Goal: Information Seeking & Learning: Compare options

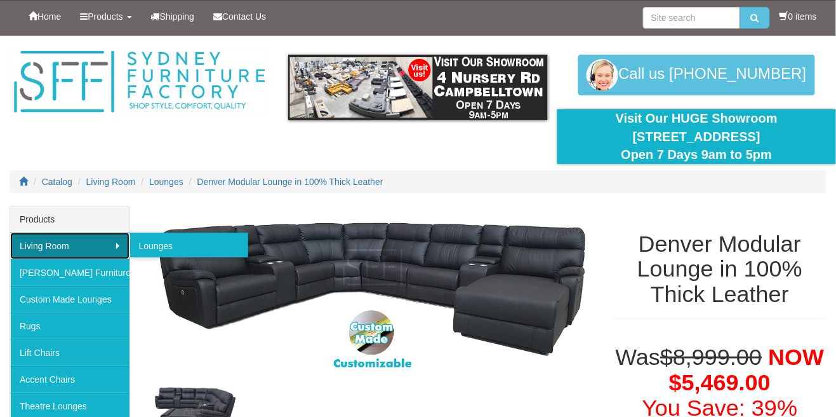
click at [63, 244] on link "Living Room" at bounding box center [69, 245] width 119 height 27
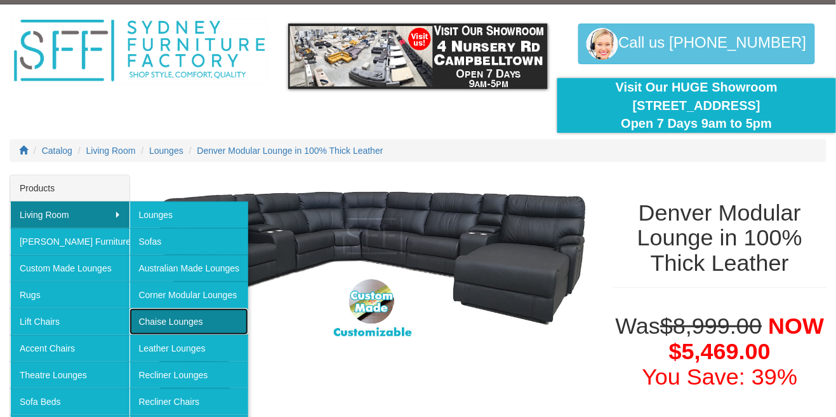
click at [199, 323] on link "Chaise Lounges" at bounding box center [189, 321] width 119 height 27
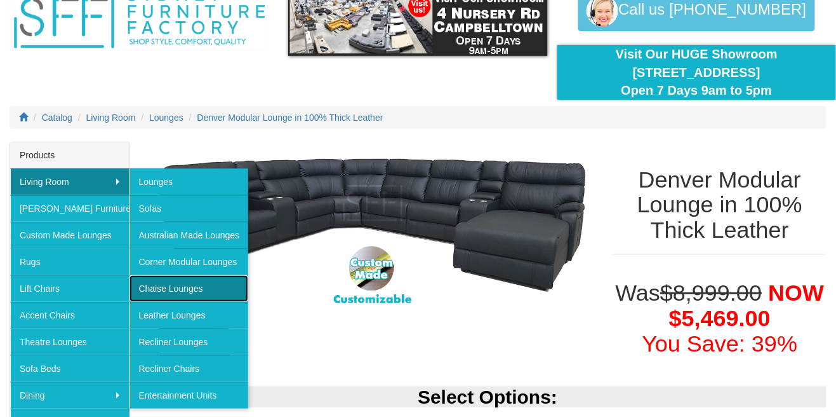
scroll to position [90, 0]
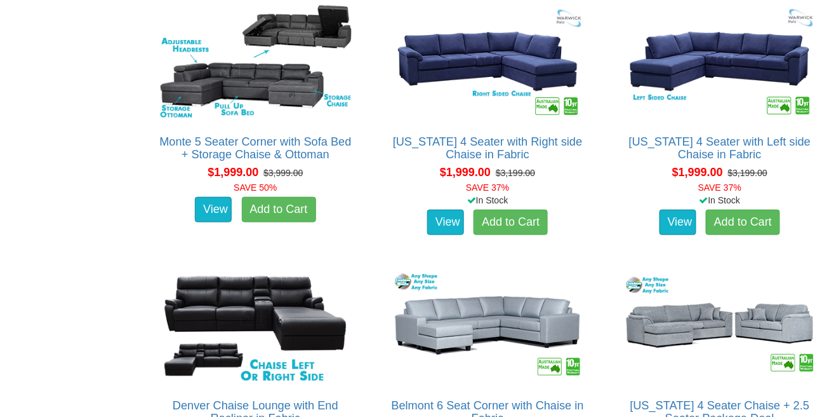
scroll to position [1603, 0]
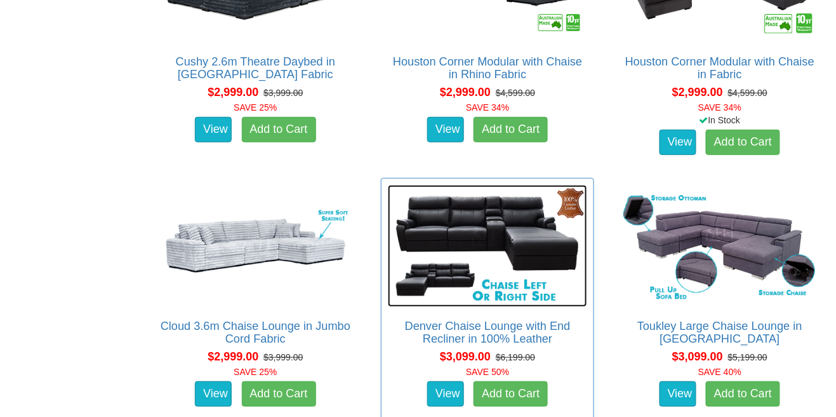
click at [529, 212] on img at bounding box center [487, 246] width 199 height 122
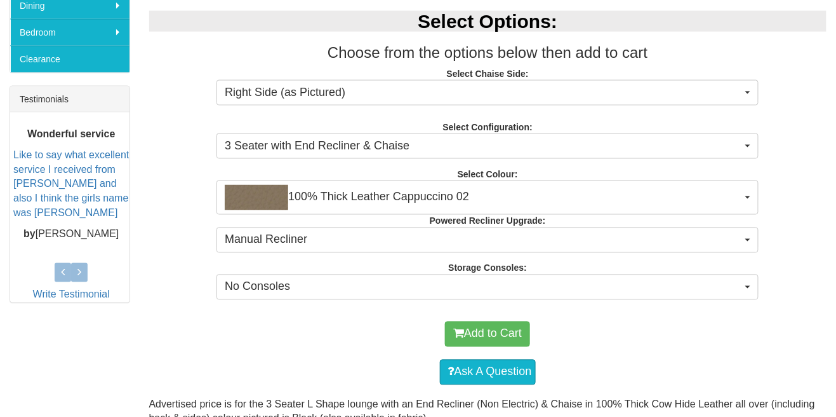
scroll to position [456, 0]
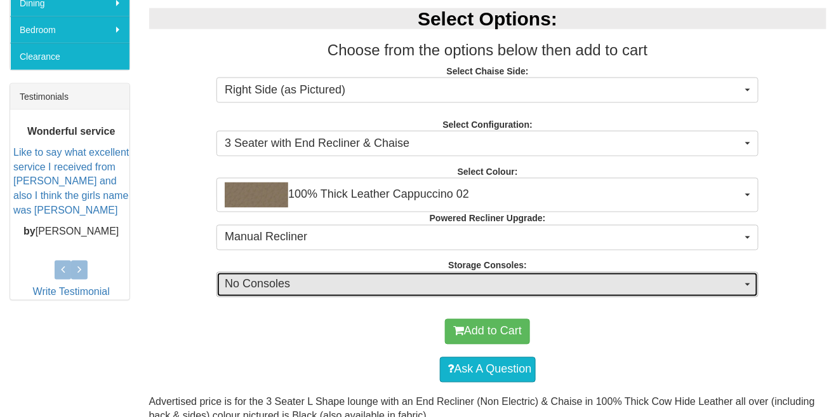
click at [752, 277] on button "No Consoles" at bounding box center [488, 284] width 542 height 25
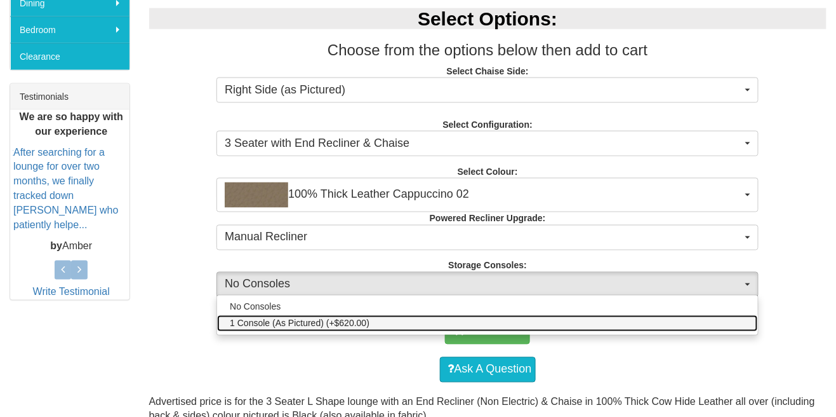
click at [738, 323] on link "1 Console (As Pictured) (+$620.00)" at bounding box center [487, 323] width 541 height 17
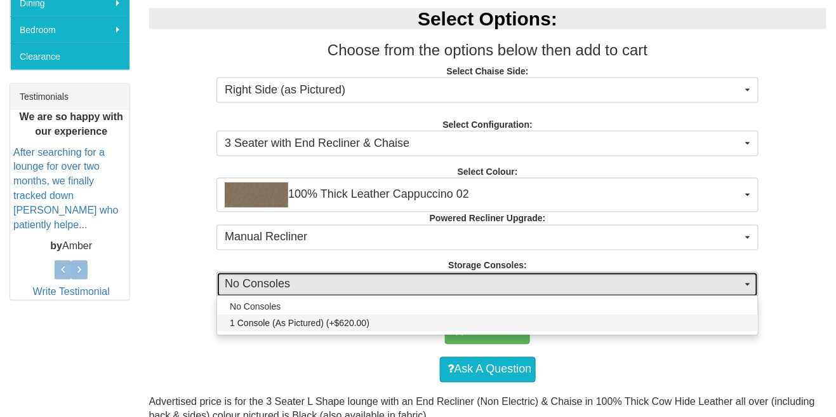
select select "1516"
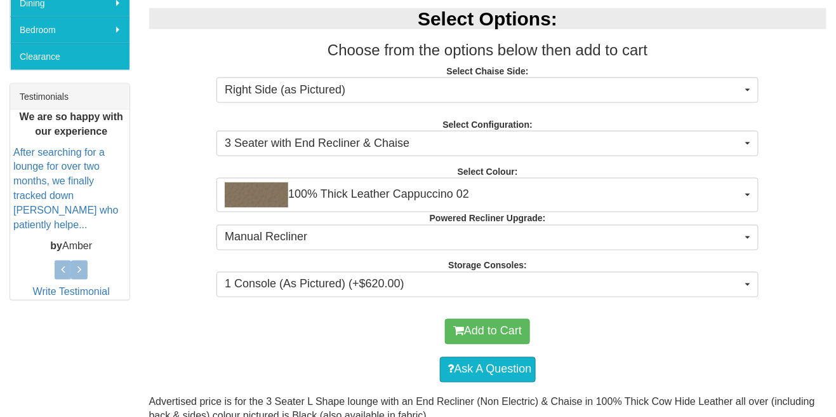
click at [777, 233] on div "Select Options: Choose from the options below then add to cart Select Chaise Si…" at bounding box center [488, 151] width 697 height 310
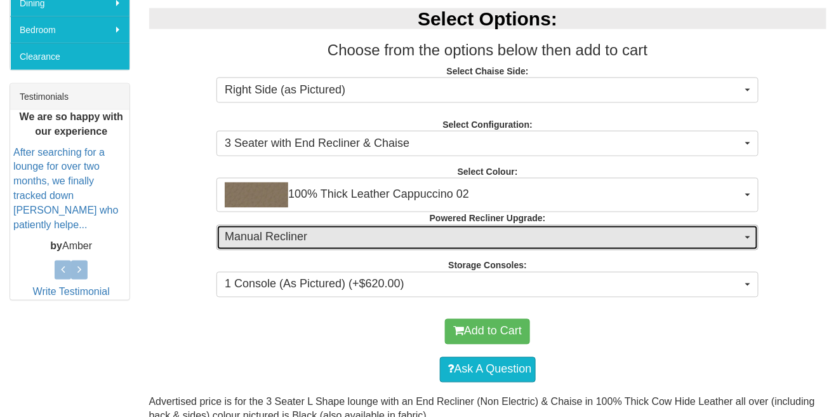
click at [743, 241] on button "Manual Recliner" at bounding box center [488, 237] width 542 height 25
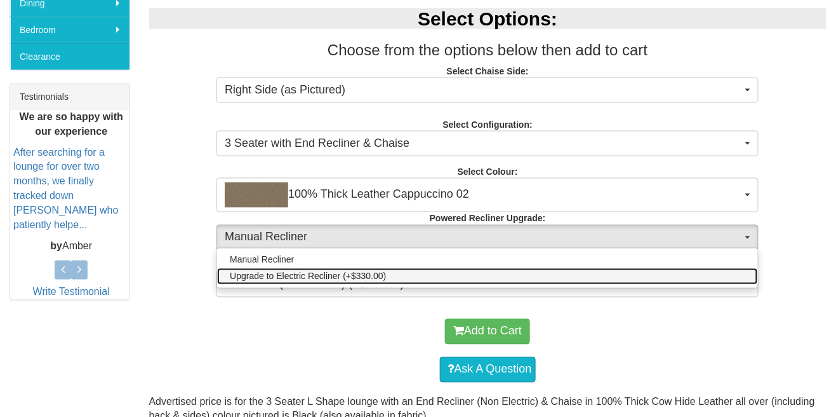
click at [727, 279] on link "Upgrade to Electric Recliner (+$330.00)" at bounding box center [487, 276] width 541 height 17
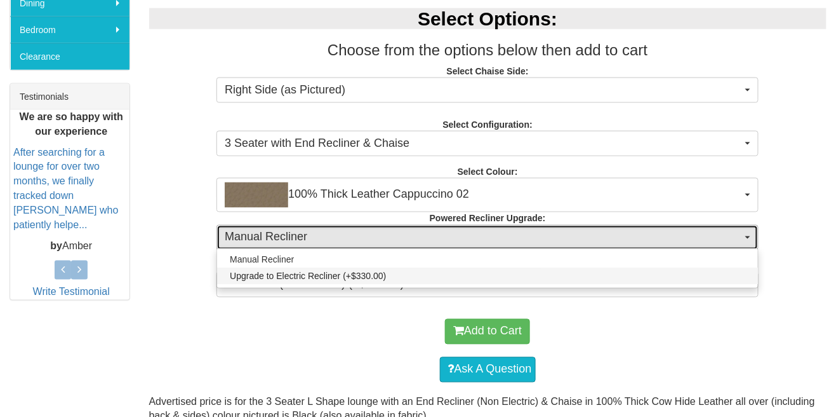
select select "578"
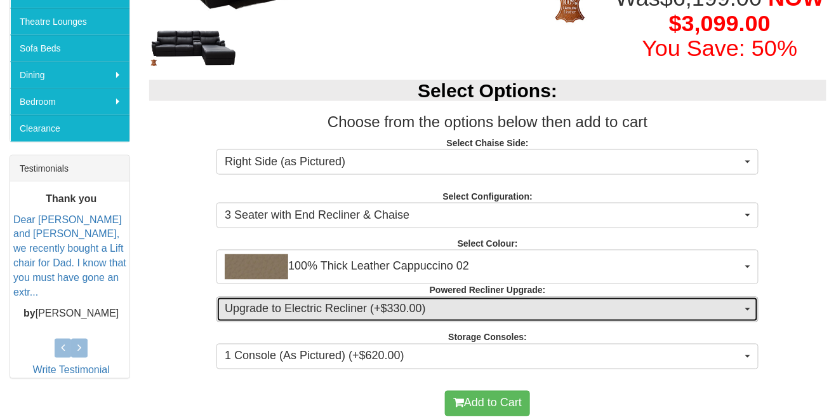
scroll to position [421, 0]
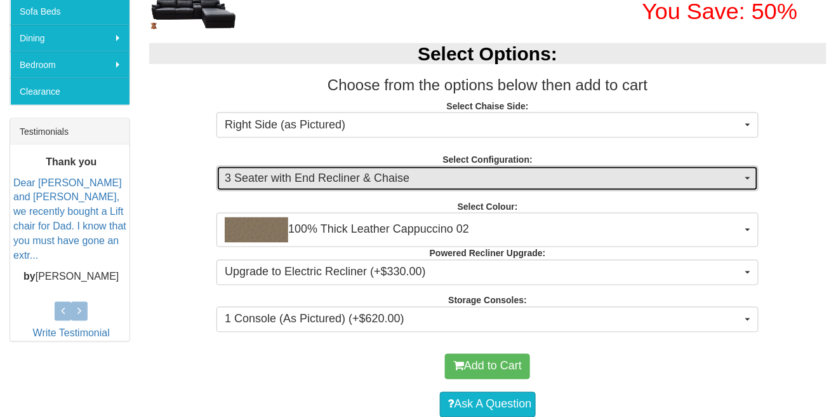
click at [757, 177] on button "3 Seater with End Recliner & Chaise" at bounding box center [488, 178] width 542 height 25
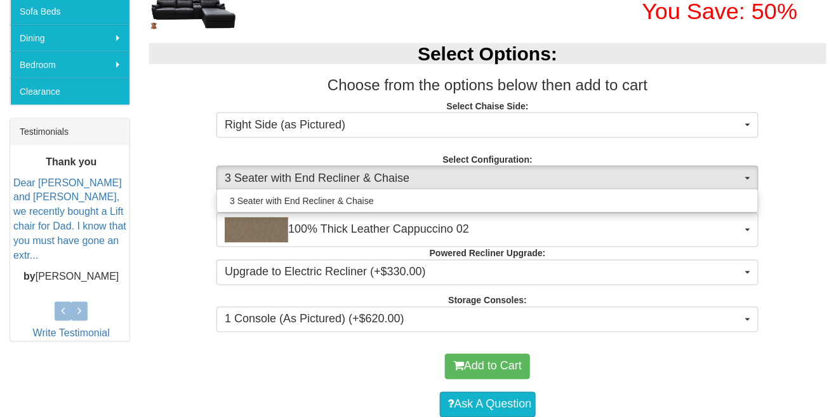
click at [756, 177] on div at bounding box center [418, 208] width 836 height 417
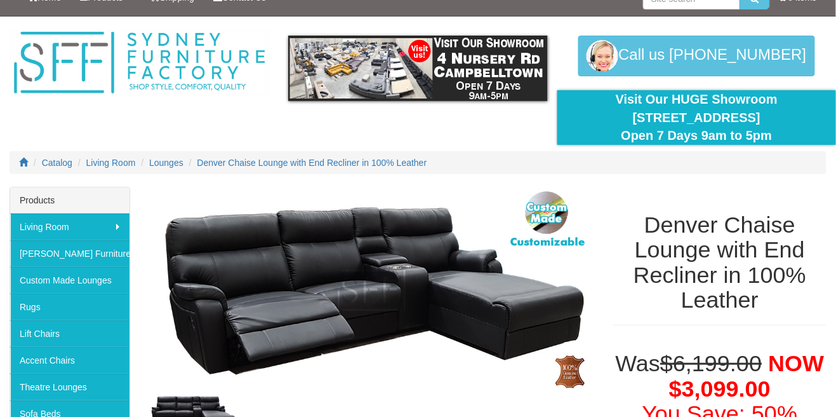
scroll to position [80, 0]
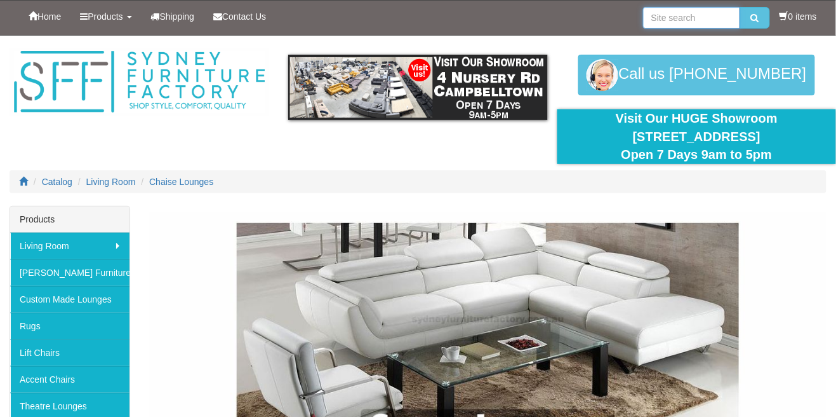
click at [699, 22] on input "search" at bounding box center [691, 18] width 97 height 22
type input "Denver"
click at [740, 7] on button "submit" at bounding box center [755, 18] width 30 height 22
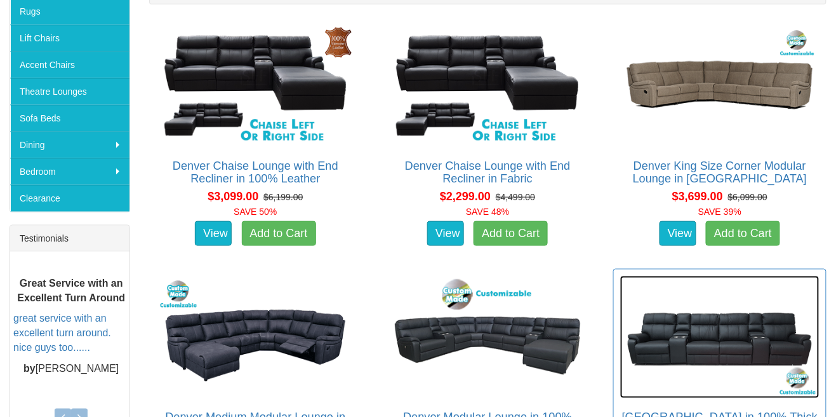
click at [738, 338] on img at bounding box center [719, 337] width 199 height 122
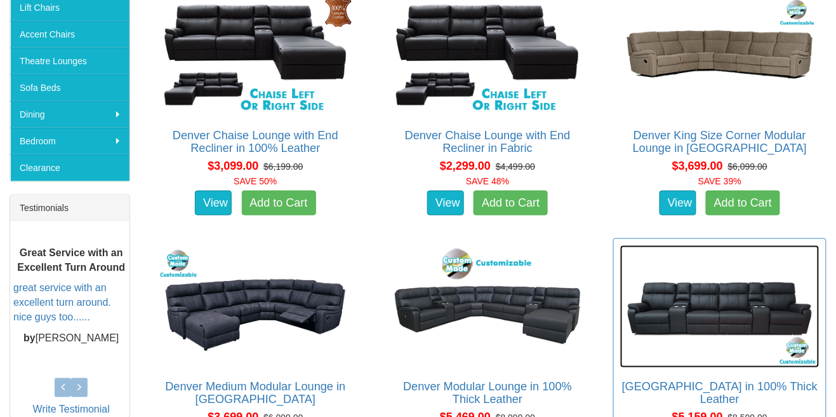
scroll to position [375, 0]
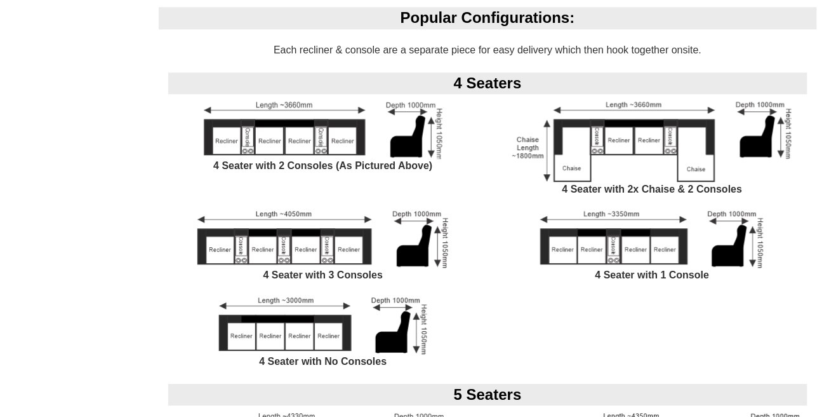
scroll to position [876, 0]
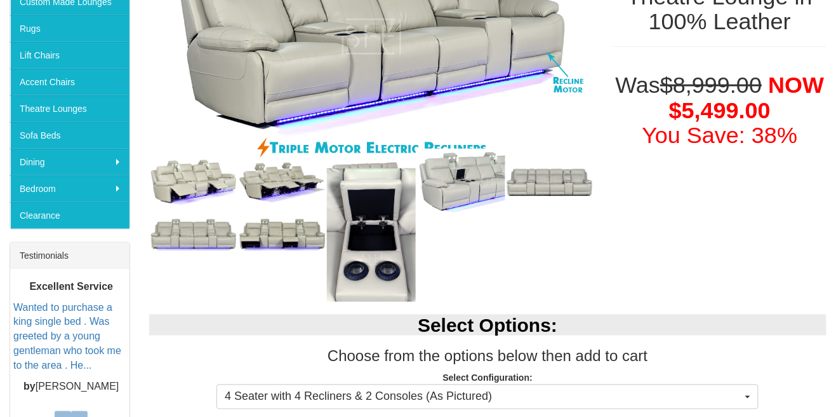
scroll to position [298, 0]
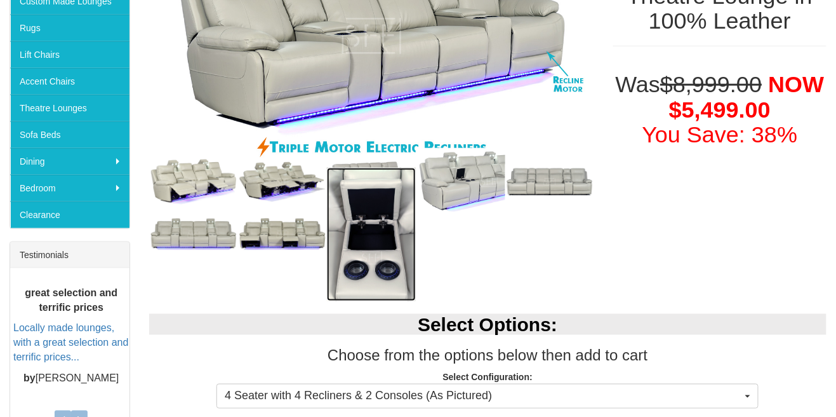
click at [376, 266] on img at bounding box center [371, 234] width 89 height 133
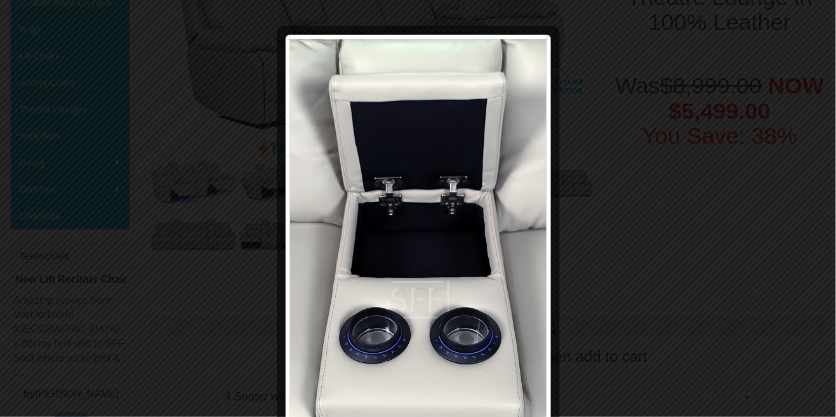
scroll to position [293, 0]
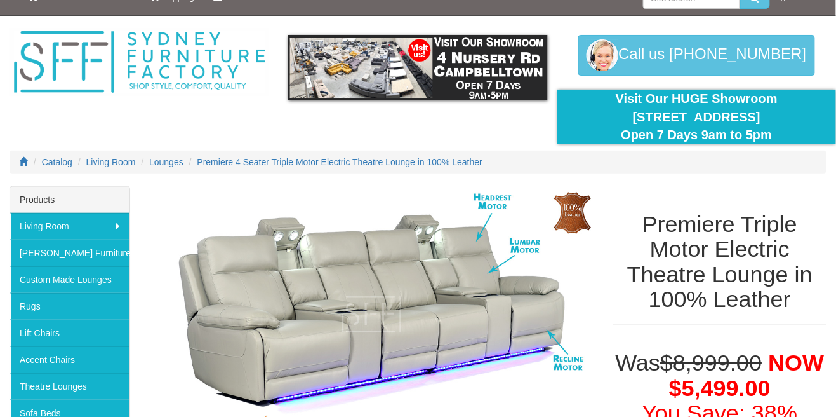
scroll to position [0, 0]
